Goal: Transaction & Acquisition: Purchase product/service

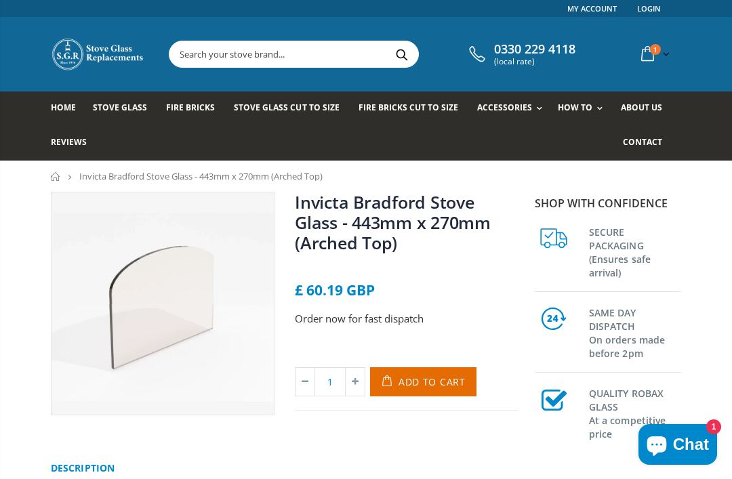
click at [651, 146] on span "Contact" at bounding box center [642, 142] width 39 height 12
click at [431, 381] on span "Add to Cart" at bounding box center [431, 381] width 67 height 13
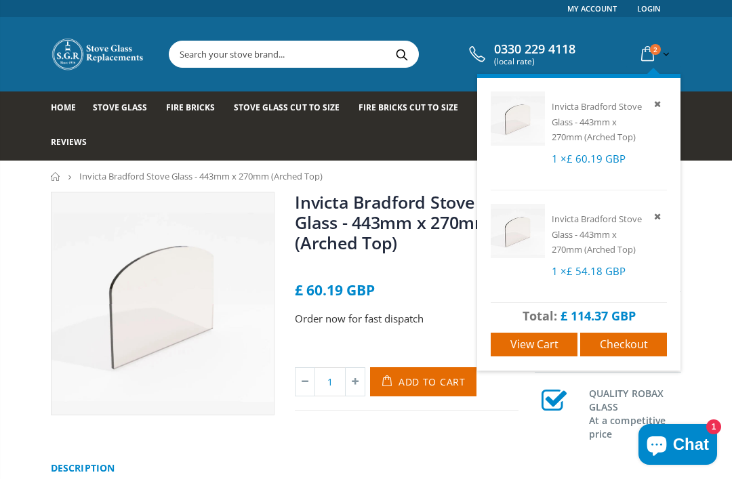
click at [663, 215] on icon at bounding box center [657, 216] width 12 height 12
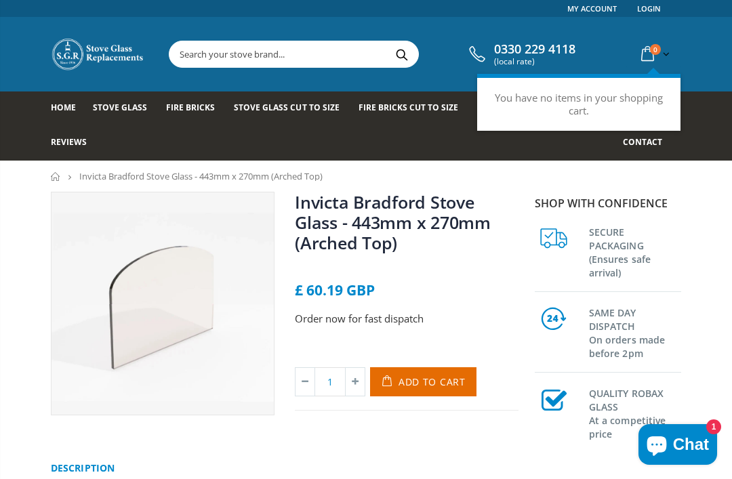
click at [657, 55] on icon at bounding box center [648, 54] width 24 height 24
click at [417, 388] on span "Add to Cart" at bounding box center [431, 381] width 67 height 13
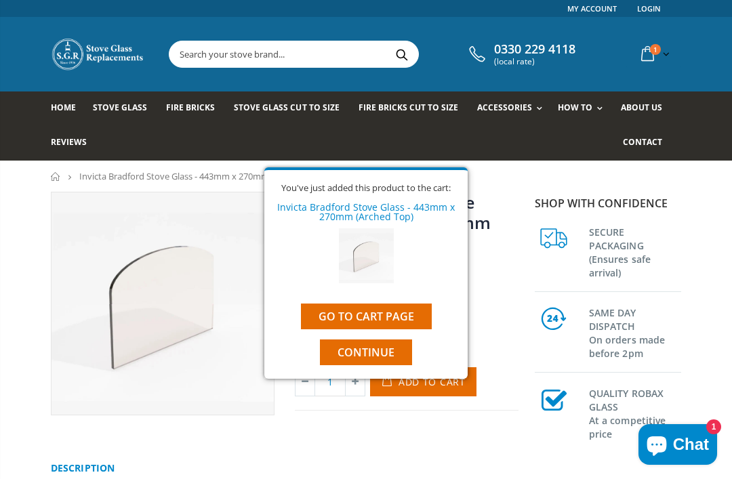
click at [365, 358] on span "Continue" at bounding box center [365, 352] width 57 height 15
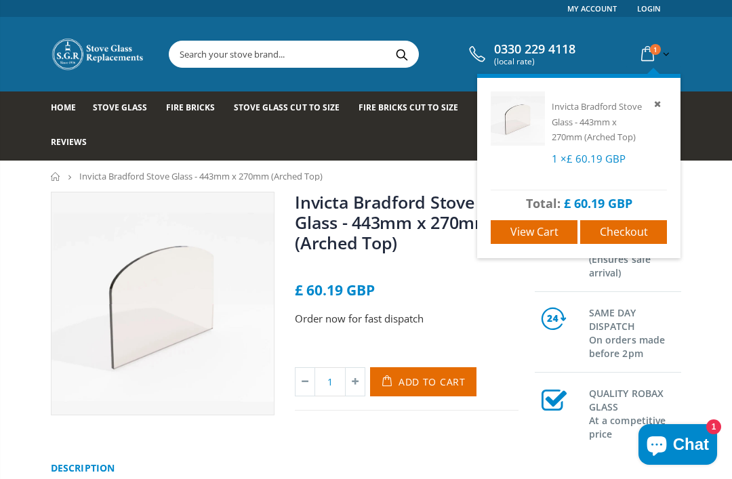
click at [638, 230] on span "Checkout" at bounding box center [624, 231] width 48 height 15
